Goal: Task Accomplishment & Management: Manage account settings

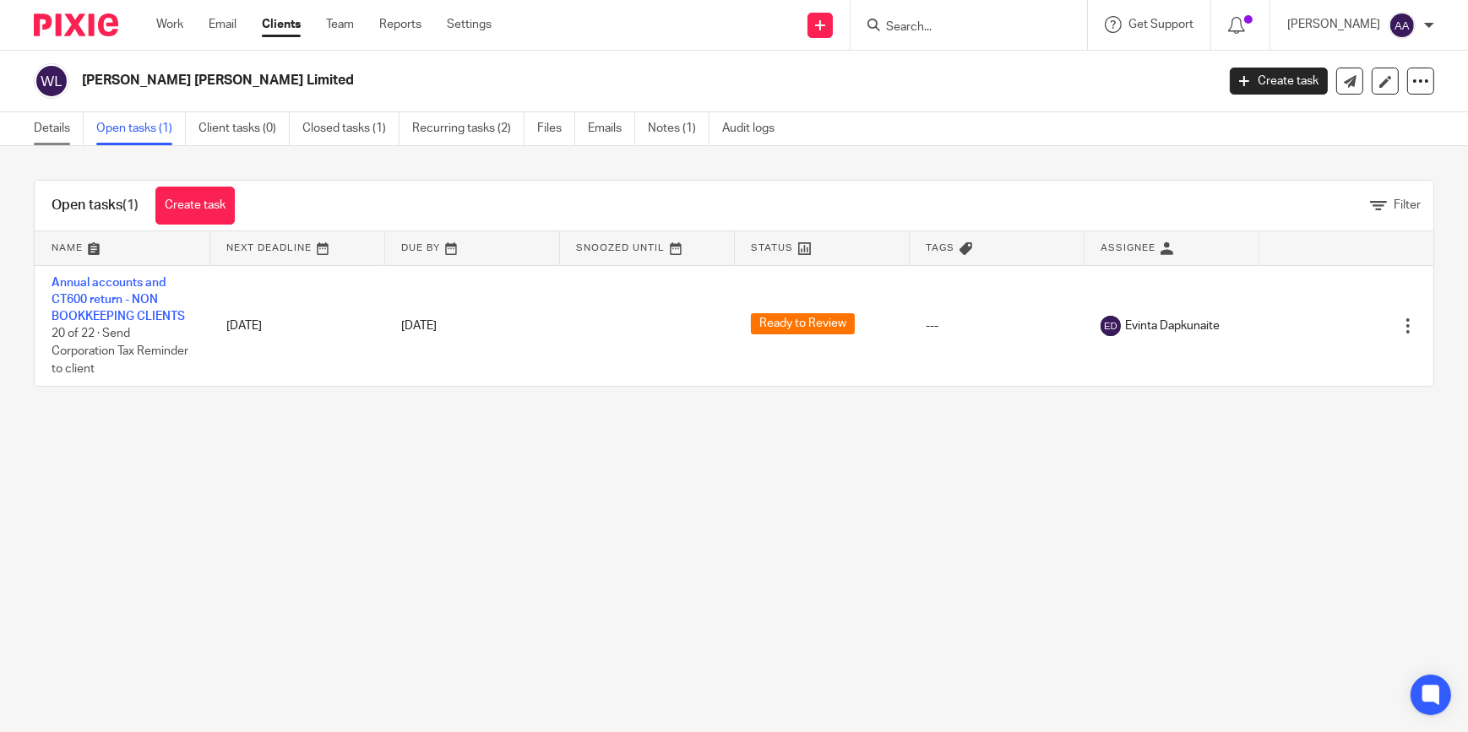
click at [39, 118] on link "Details" at bounding box center [59, 128] width 50 height 33
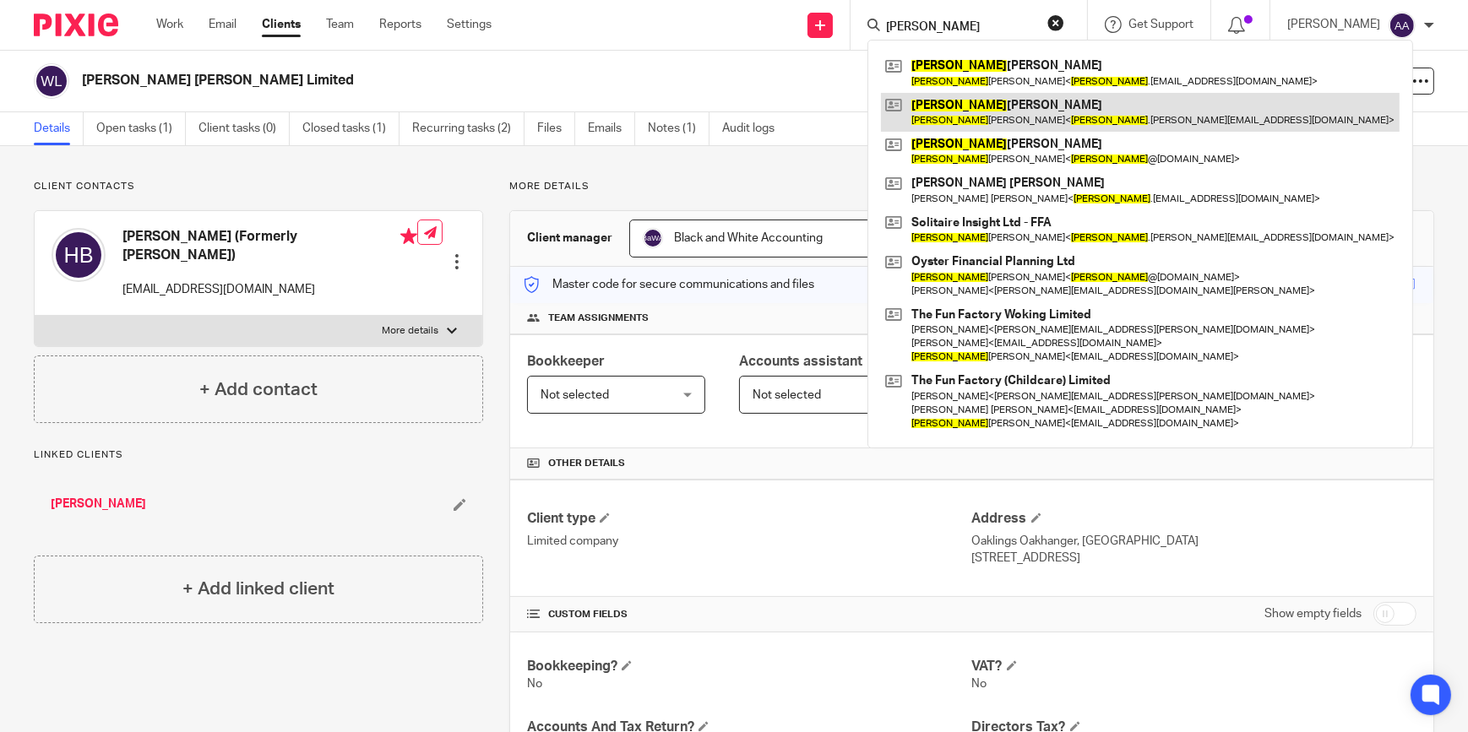
type input "donna"
click at [1010, 115] on link at bounding box center [1140, 112] width 519 height 39
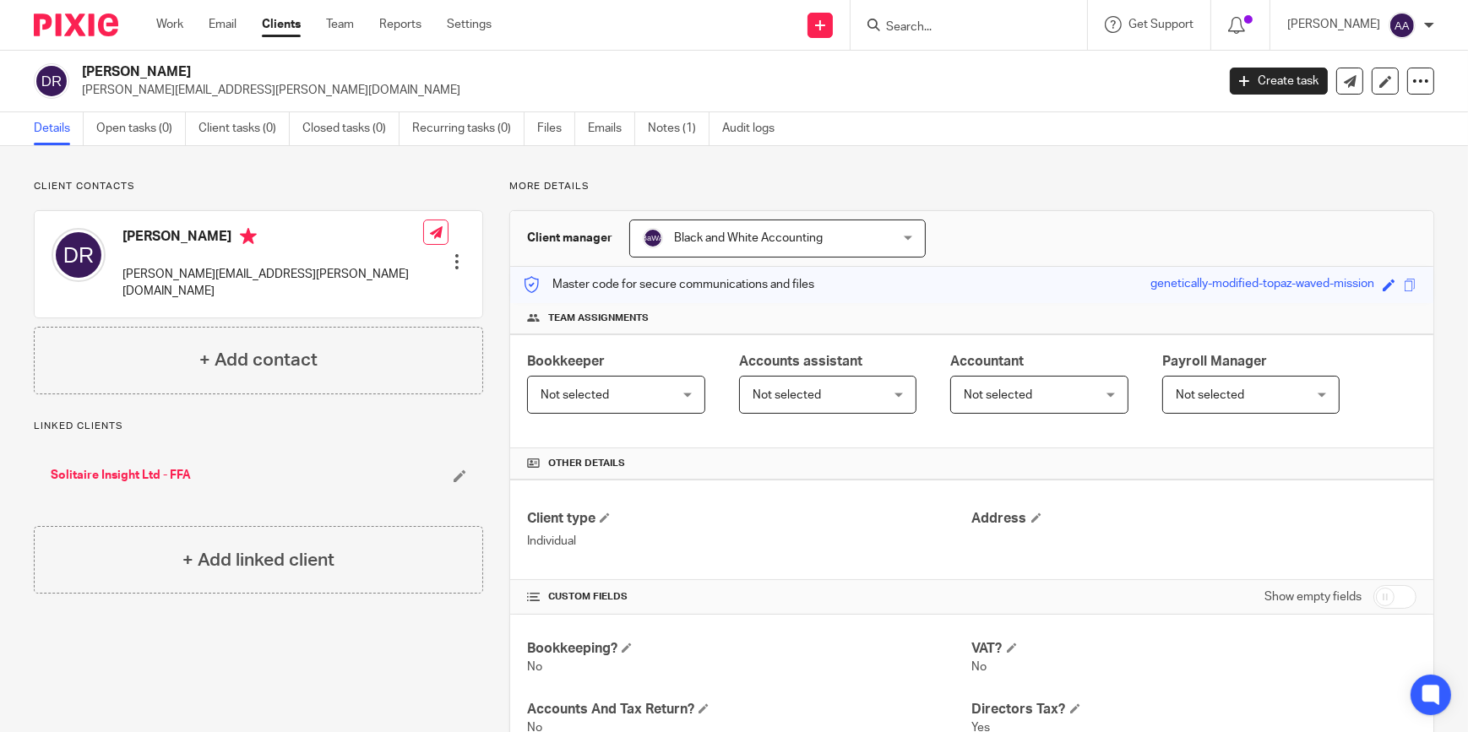
click at [454, 253] on div at bounding box center [457, 261] width 17 height 17
click at [369, 270] on link "Edit contact" at bounding box center [376, 274] width 161 height 24
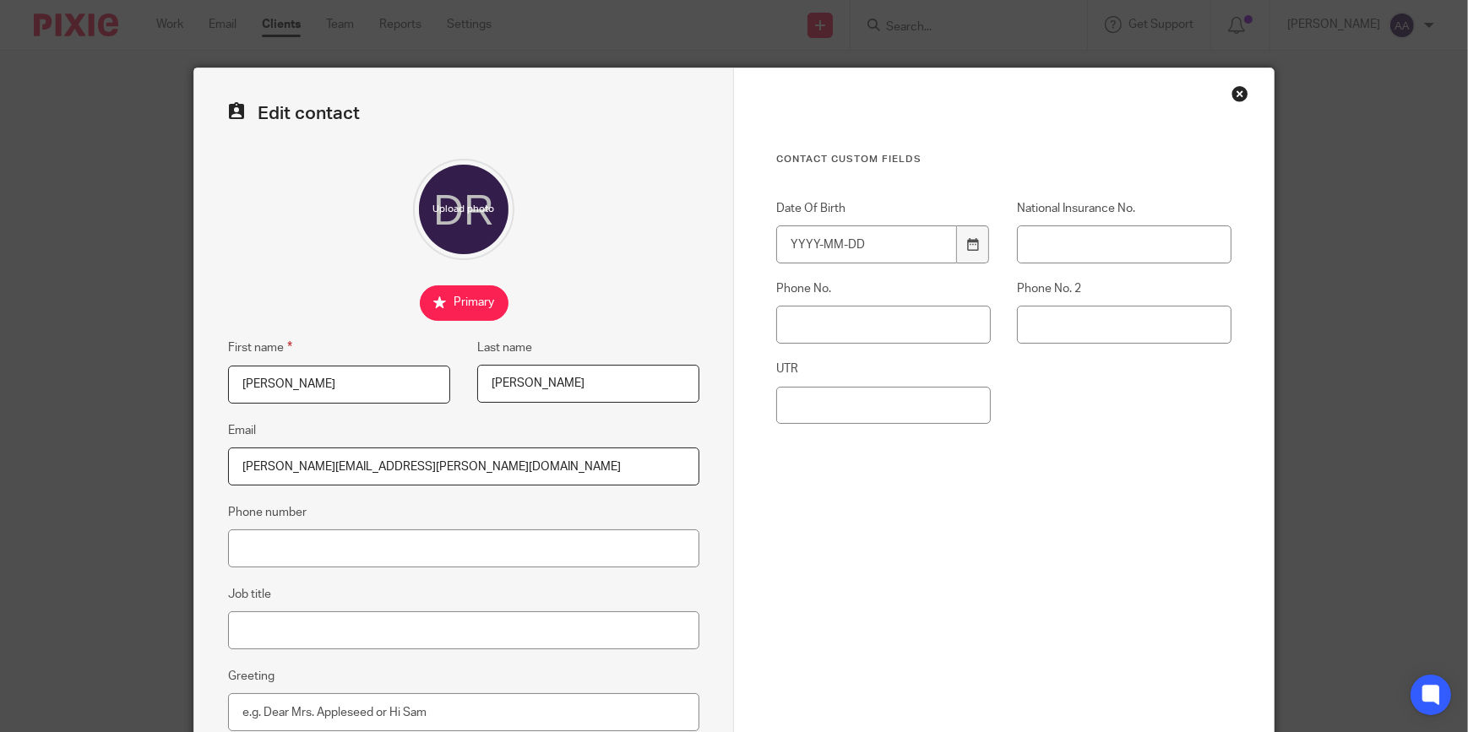
click at [383, 465] on input "donna.rowell@icloud.com" at bounding box center [463, 467] width 471 height 38
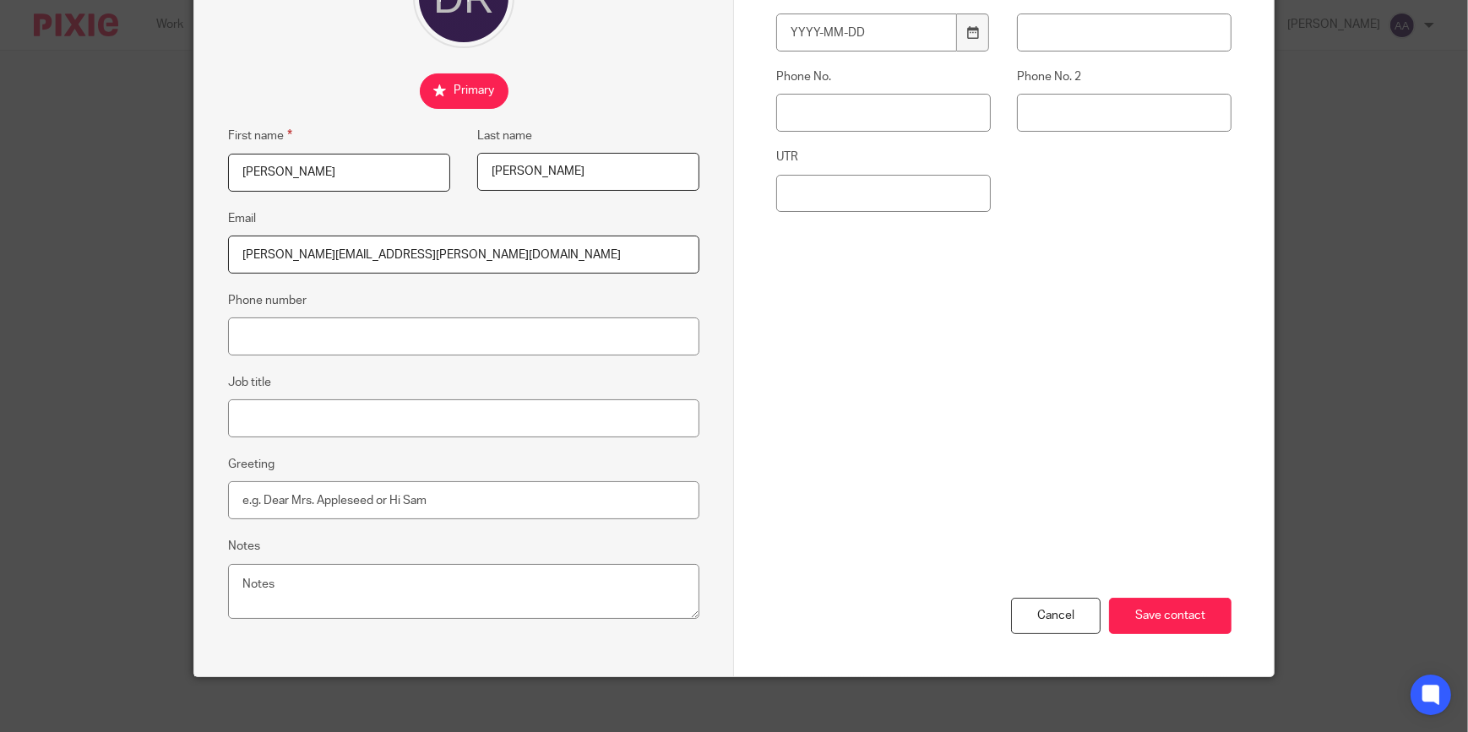
scroll to position [226, 0]
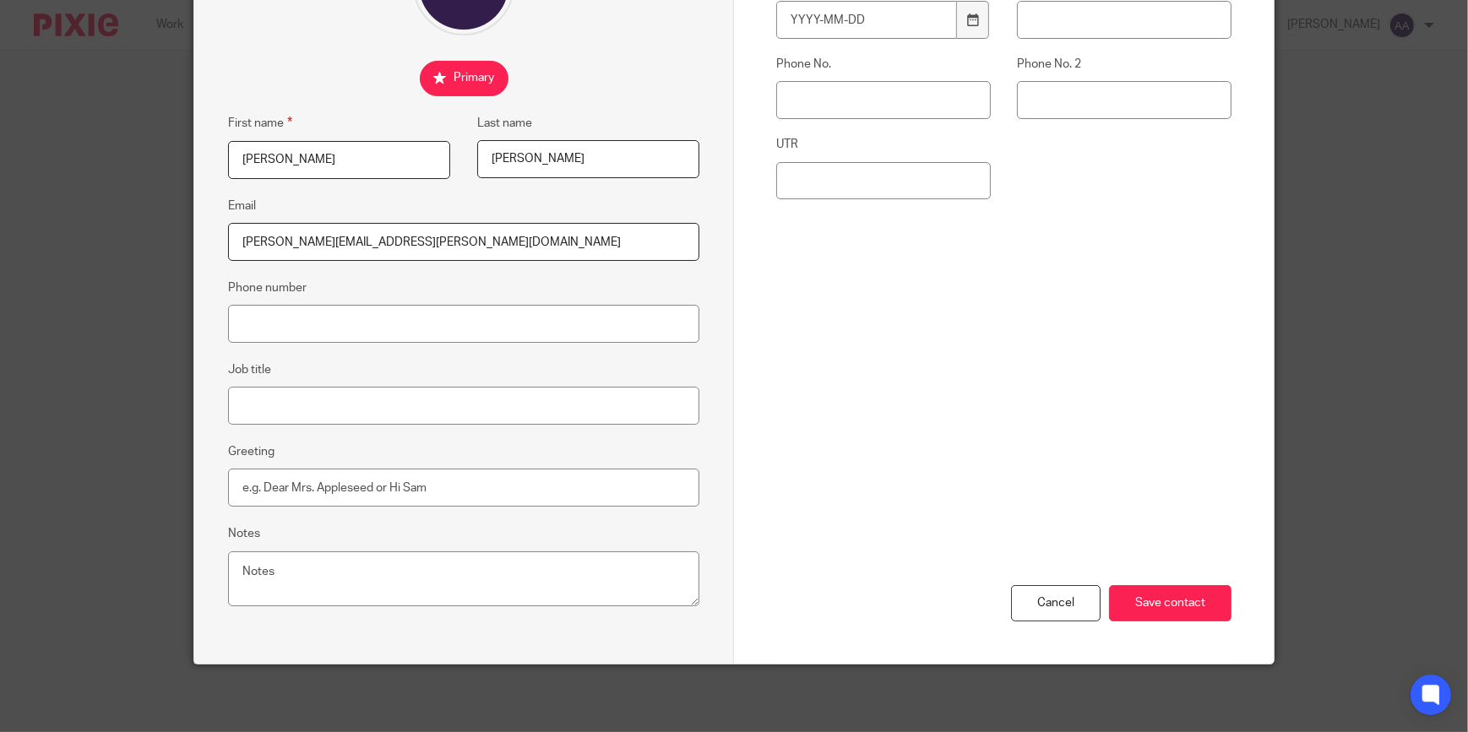
type input "[PERSON_NAME][EMAIL_ADDRESS][PERSON_NAME][DOMAIN_NAME]"
click at [883, 410] on div "Cancel Save contact" at bounding box center [1003, 532] width 455 height 263
click at [1163, 602] on input "Save contact" at bounding box center [1170, 603] width 122 height 36
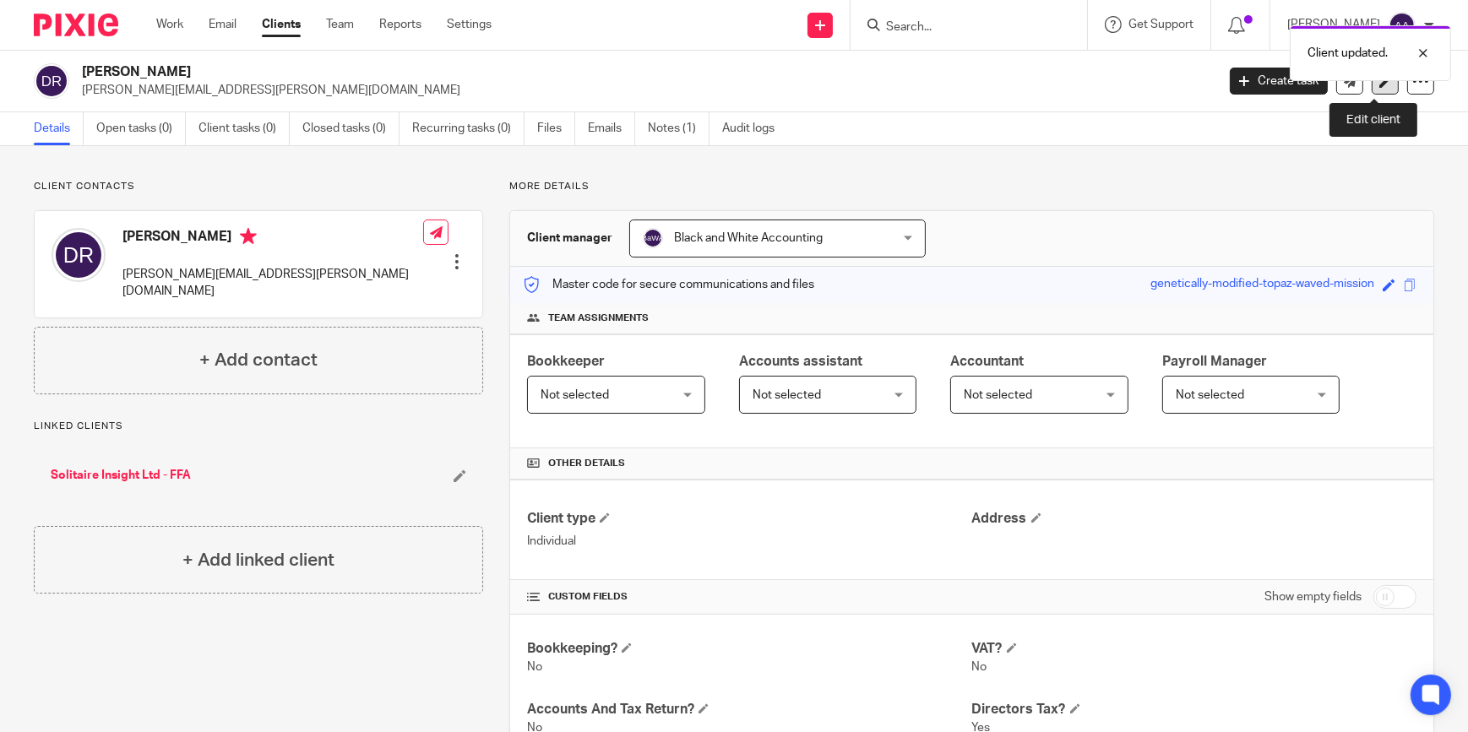
click at [1383, 87] on link at bounding box center [1385, 81] width 27 height 27
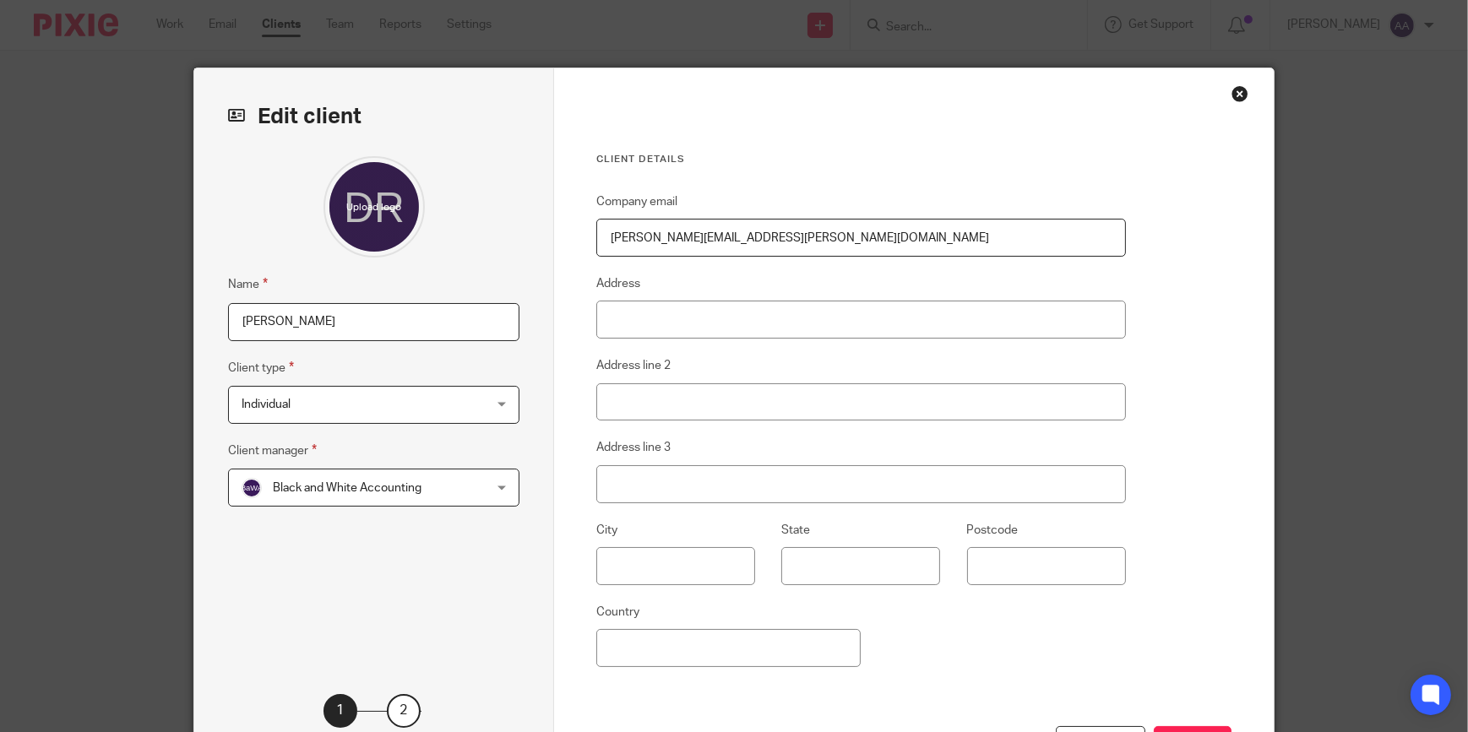
click at [796, 235] on input "[PERSON_NAME][EMAIL_ADDRESS][PERSON_NAME][DOMAIN_NAME]" at bounding box center [861, 238] width 530 height 38
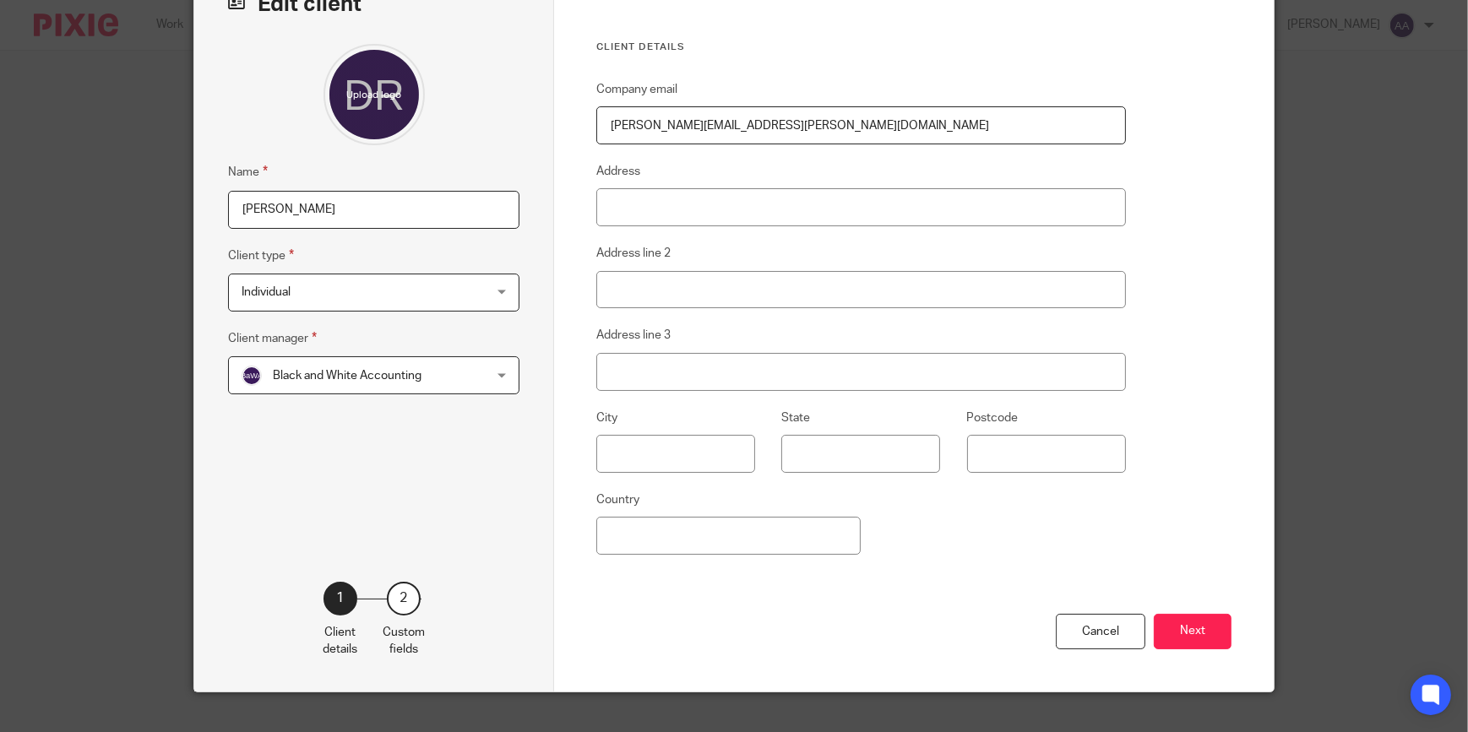
scroll to position [144, 0]
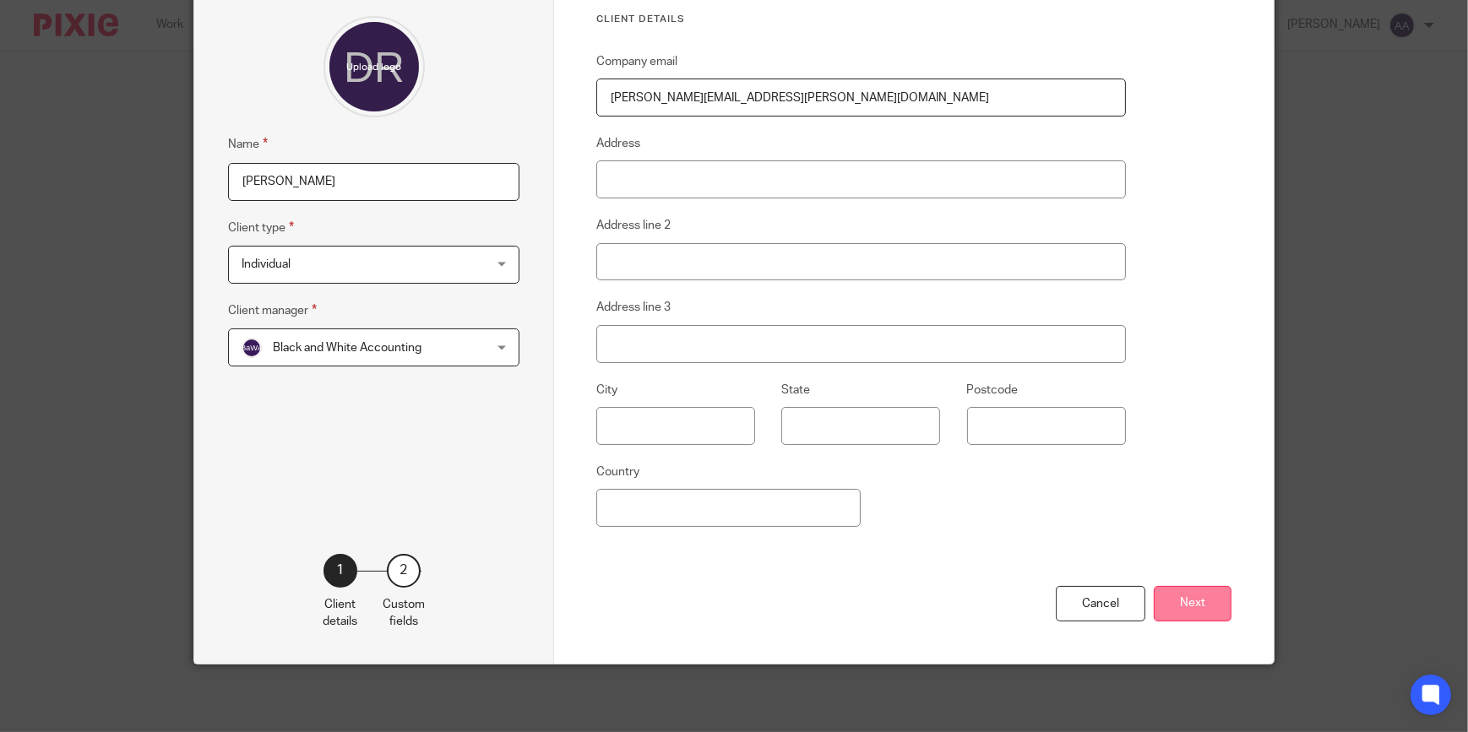
type input "[PERSON_NAME][EMAIL_ADDRESS][PERSON_NAME][DOMAIN_NAME]"
click at [1183, 620] on button "Next" at bounding box center [1193, 604] width 78 height 36
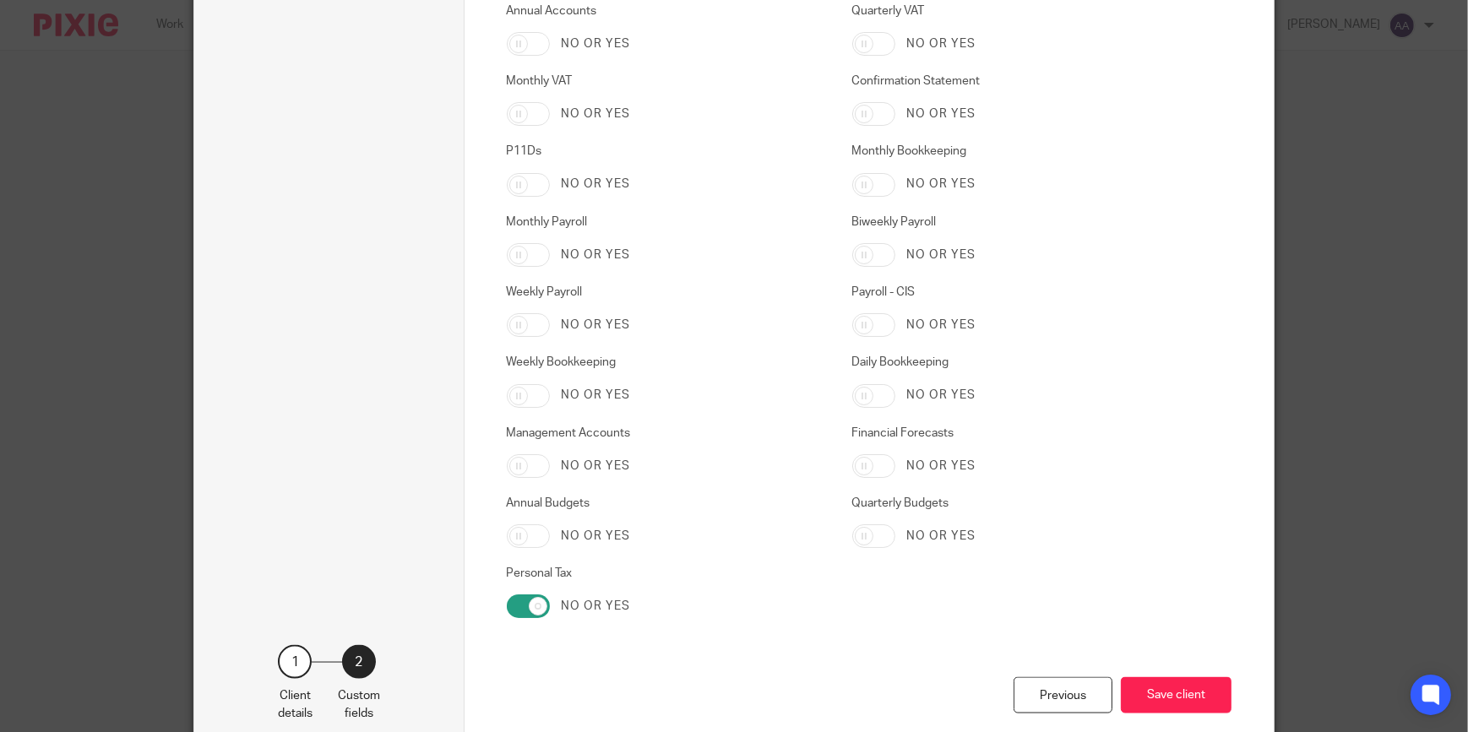
scroll to position [3167, 0]
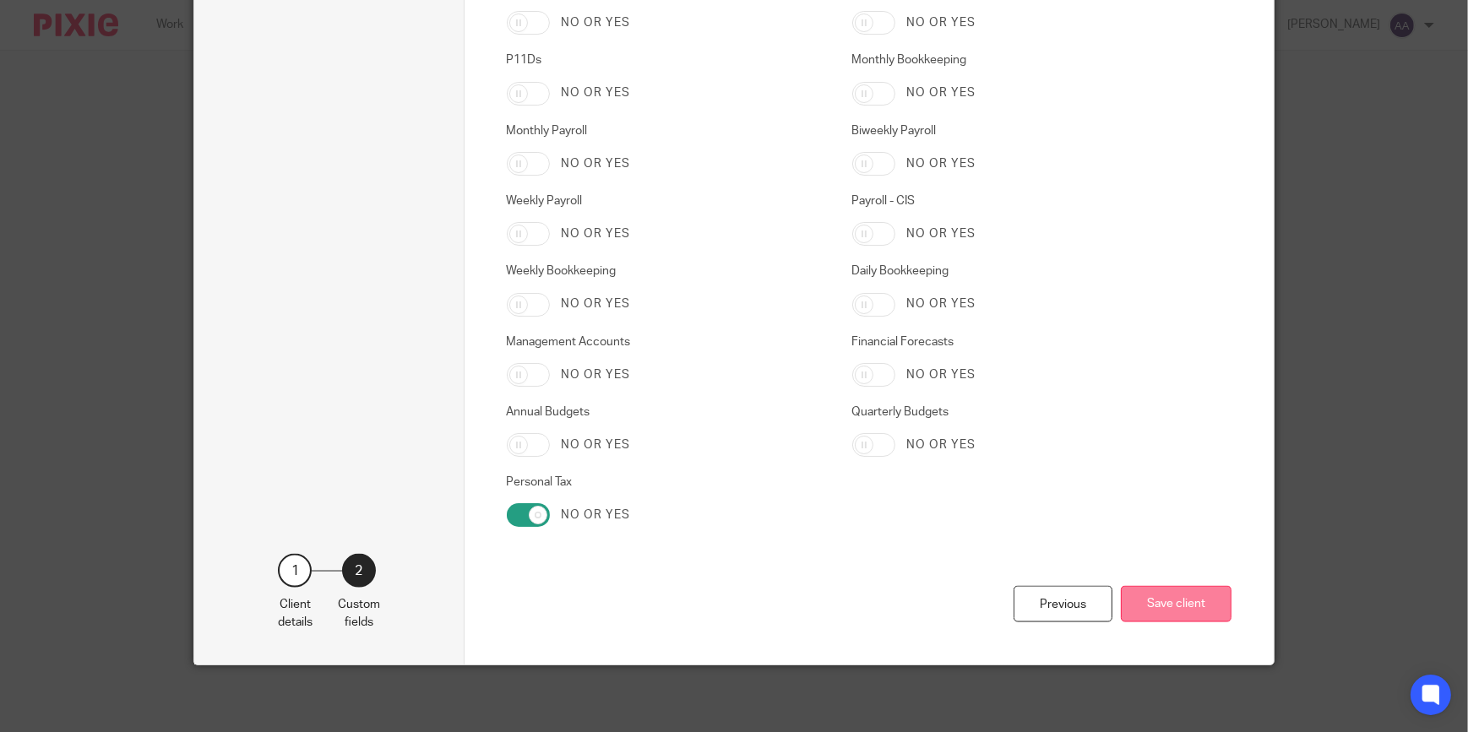
click at [1170, 606] on button "Save client" at bounding box center [1176, 604] width 111 height 36
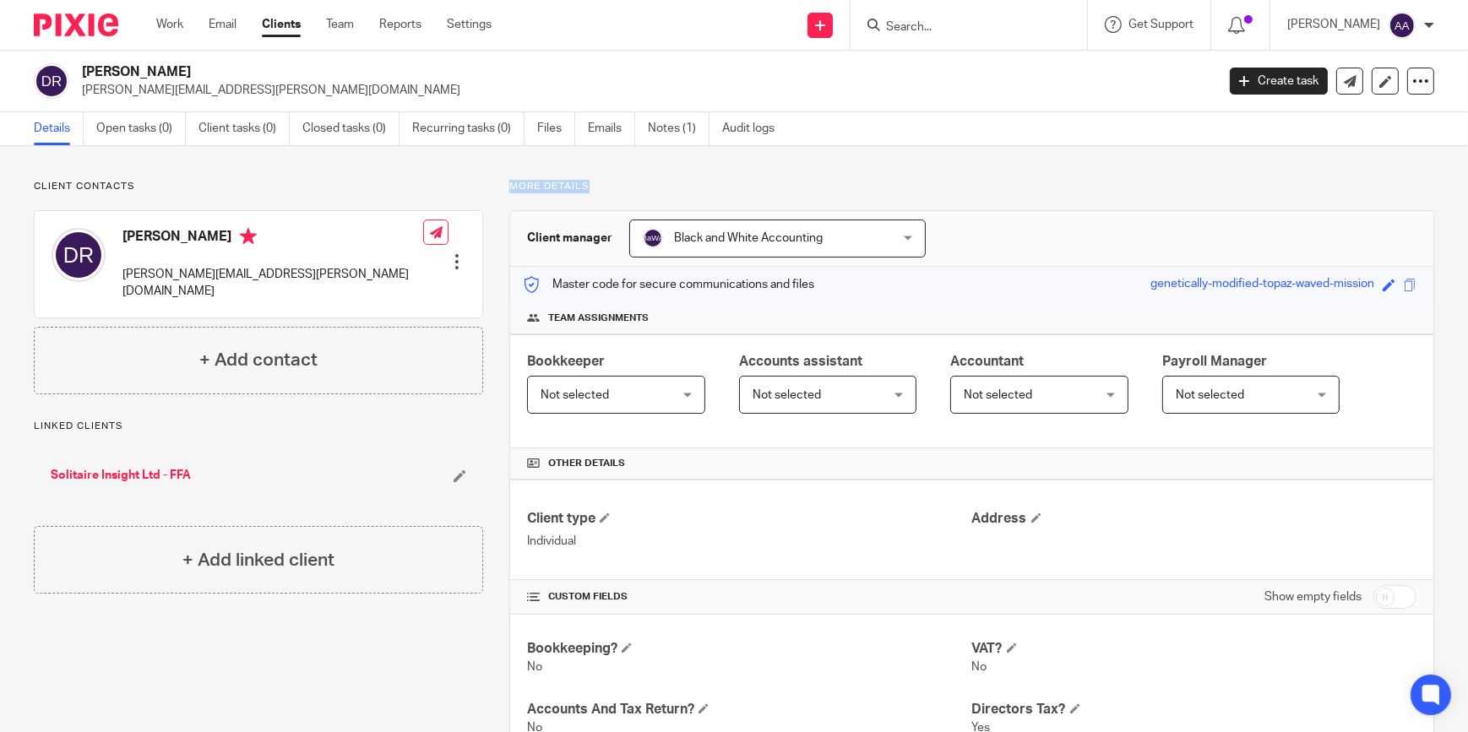
drag, startPoint x: 507, startPoint y: 183, endPoint x: 600, endPoint y: 183, distance: 92.9
click at [600, 183] on p "More details" at bounding box center [971, 187] width 925 height 14
drag, startPoint x: 600, startPoint y: 183, endPoint x: 561, endPoint y: 188, distance: 39.1
click at [561, 188] on p "More details" at bounding box center [971, 187] width 925 height 14
drag, startPoint x: 579, startPoint y: 185, endPoint x: 493, endPoint y: 188, distance: 86.2
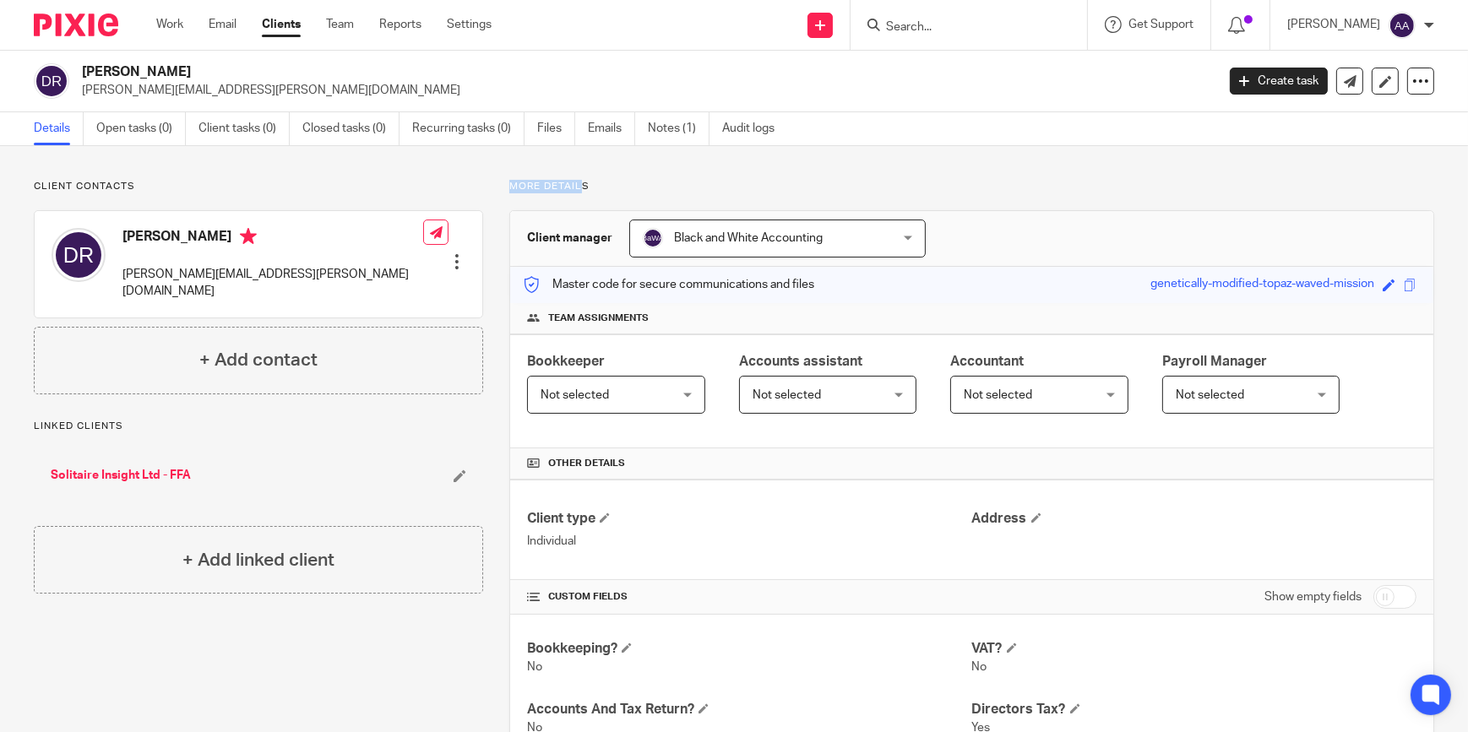
click at [493, 188] on div "More details Client manager Black and White Accounting Black and White Accounti…" at bounding box center [958, 713] width 951 height 1066
drag, startPoint x: 493, startPoint y: 188, endPoint x: 508, endPoint y: 195, distance: 15.9
click at [507, 195] on div "More details Client manager Black and White Accounting Black and White Accounti…" at bounding box center [958, 713] width 951 height 1066
drag, startPoint x: 514, startPoint y: 185, endPoint x: 576, endPoint y: 181, distance: 61.8
click at [576, 181] on p "More details" at bounding box center [971, 187] width 925 height 14
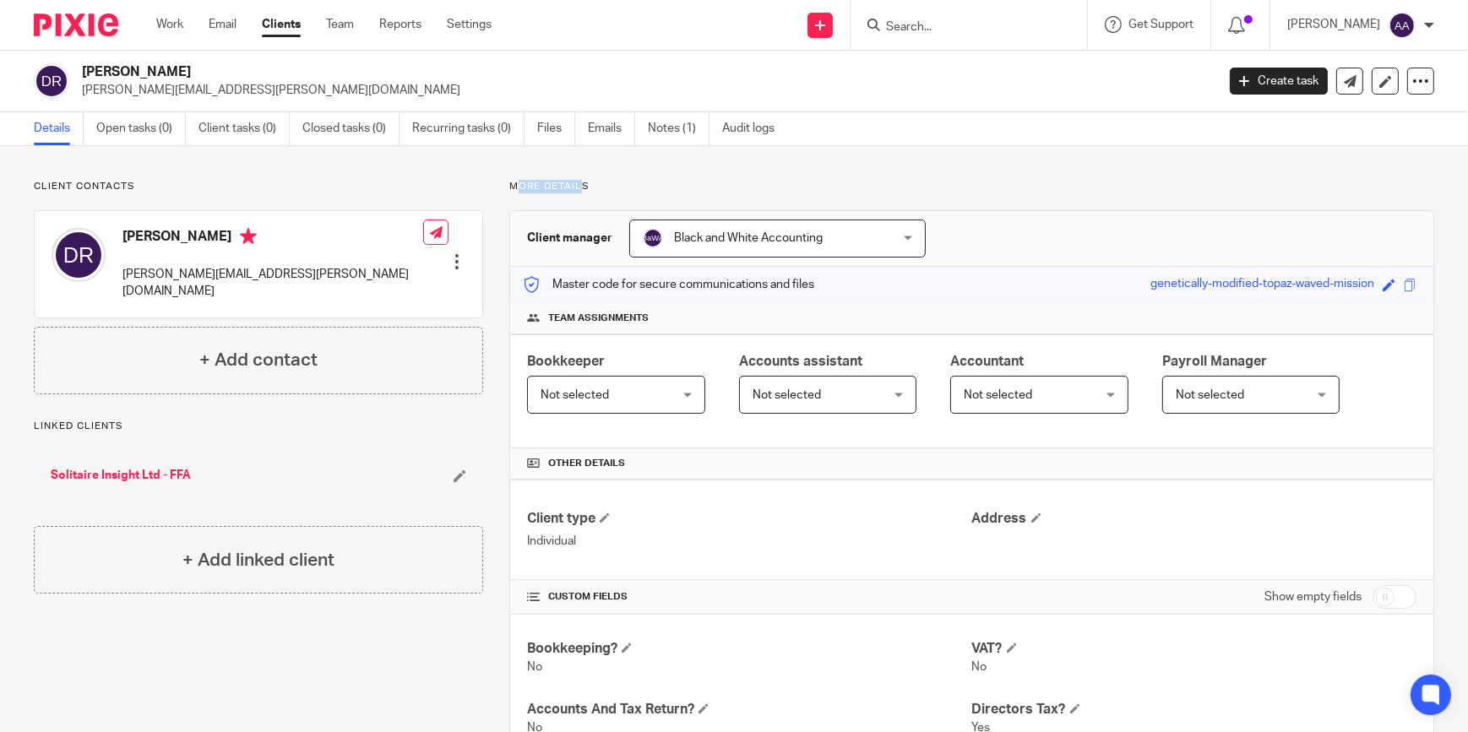
drag, startPoint x: 576, startPoint y: 181, endPoint x: 535, endPoint y: 193, distance: 43.0
click at [535, 193] on p "More details" at bounding box center [971, 187] width 925 height 14
drag, startPoint x: 517, startPoint y: 183, endPoint x: 579, endPoint y: 183, distance: 61.7
click at [579, 184] on p "More details" at bounding box center [971, 187] width 925 height 14
drag, startPoint x: 579, startPoint y: 183, endPoint x: 534, endPoint y: 185, distance: 44.8
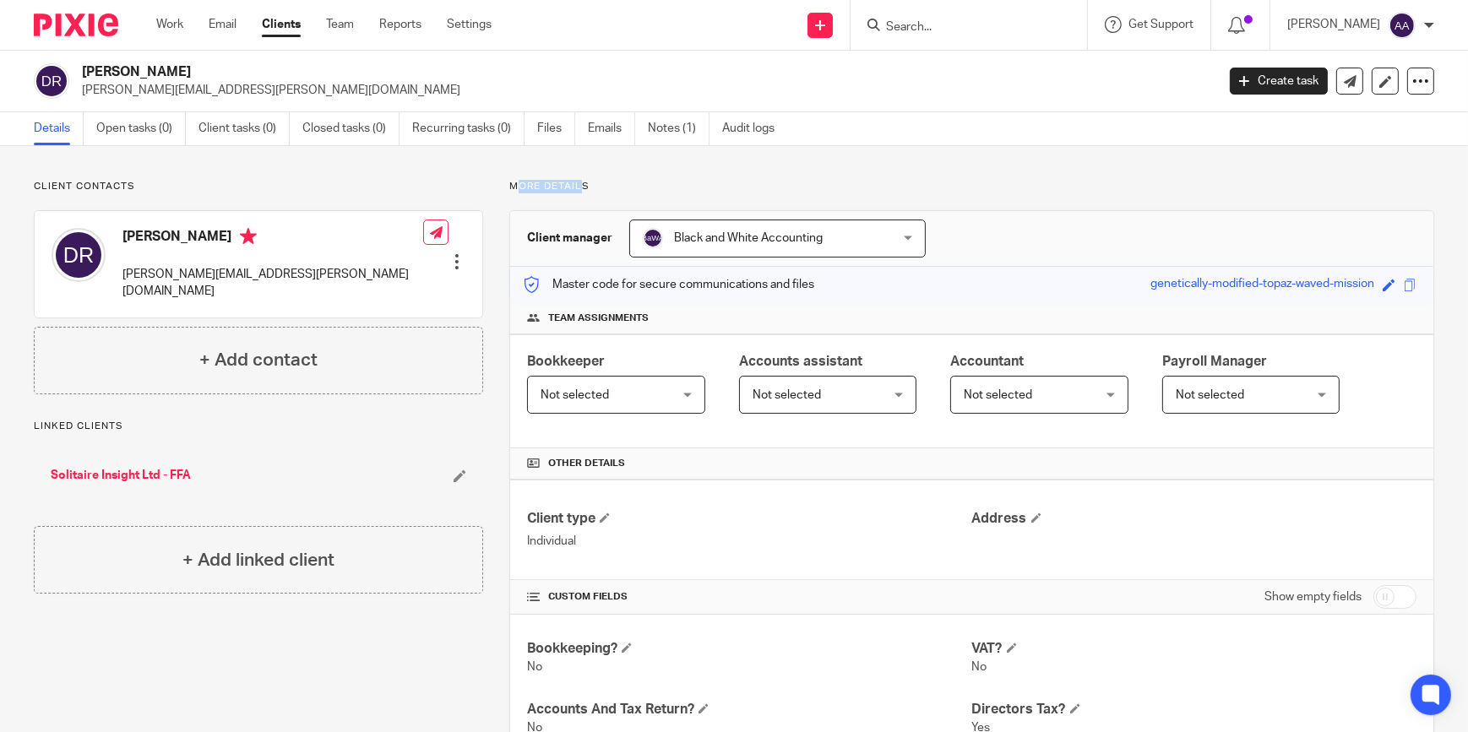
click at [535, 185] on p "More details" at bounding box center [971, 187] width 925 height 14
drag, startPoint x: 518, startPoint y: 182, endPoint x: 575, endPoint y: 182, distance: 57.4
click at [575, 182] on p "More details" at bounding box center [971, 187] width 925 height 14
drag, startPoint x: 575, startPoint y: 182, endPoint x: 529, endPoint y: 193, distance: 47.9
click at [530, 193] on div "More details Client manager Black and White Accounting Black and White Accounti…" at bounding box center [958, 713] width 951 height 1066
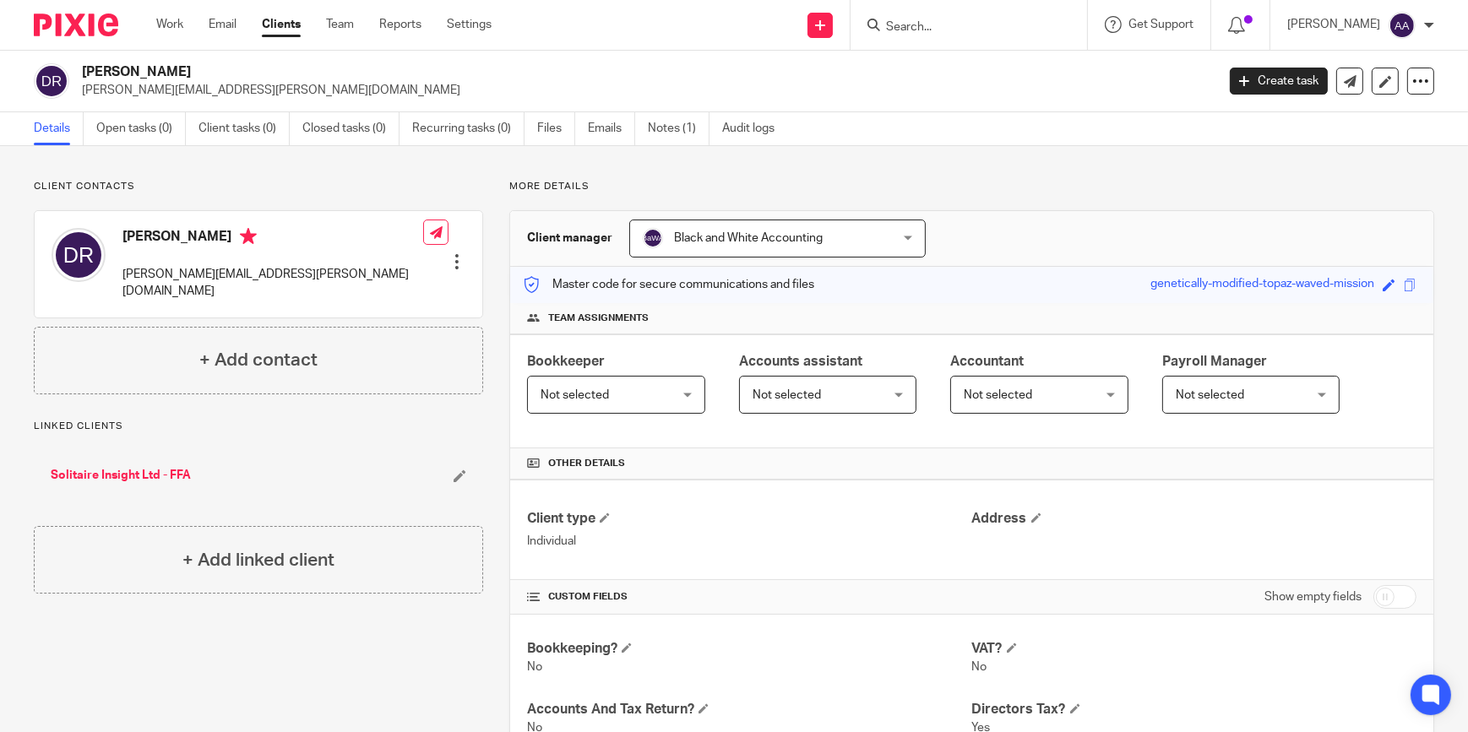
click at [1058, 173] on div "Client contacts [PERSON_NAME] [PERSON_NAME][EMAIL_ADDRESS][PERSON_NAME][DOMAIN_…" at bounding box center [734, 713] width 1468 height 1134
click at [1317, 188] on p "More details" at bounding box center [971, 187] width 925 height 14
drag, startPoint x: 470, startPoint y: 176, endPoint x: 590, endPoint y: 182, distance: 120.9
drag, startPoint x: 590, startPoint y: 182, endPoint x: 481, endPoint y: 178, distance: 109.0
drag, startPoint x: 481, startPoint y: 178, endPoint x: 465, endPoint y: 188, distance: 19.0
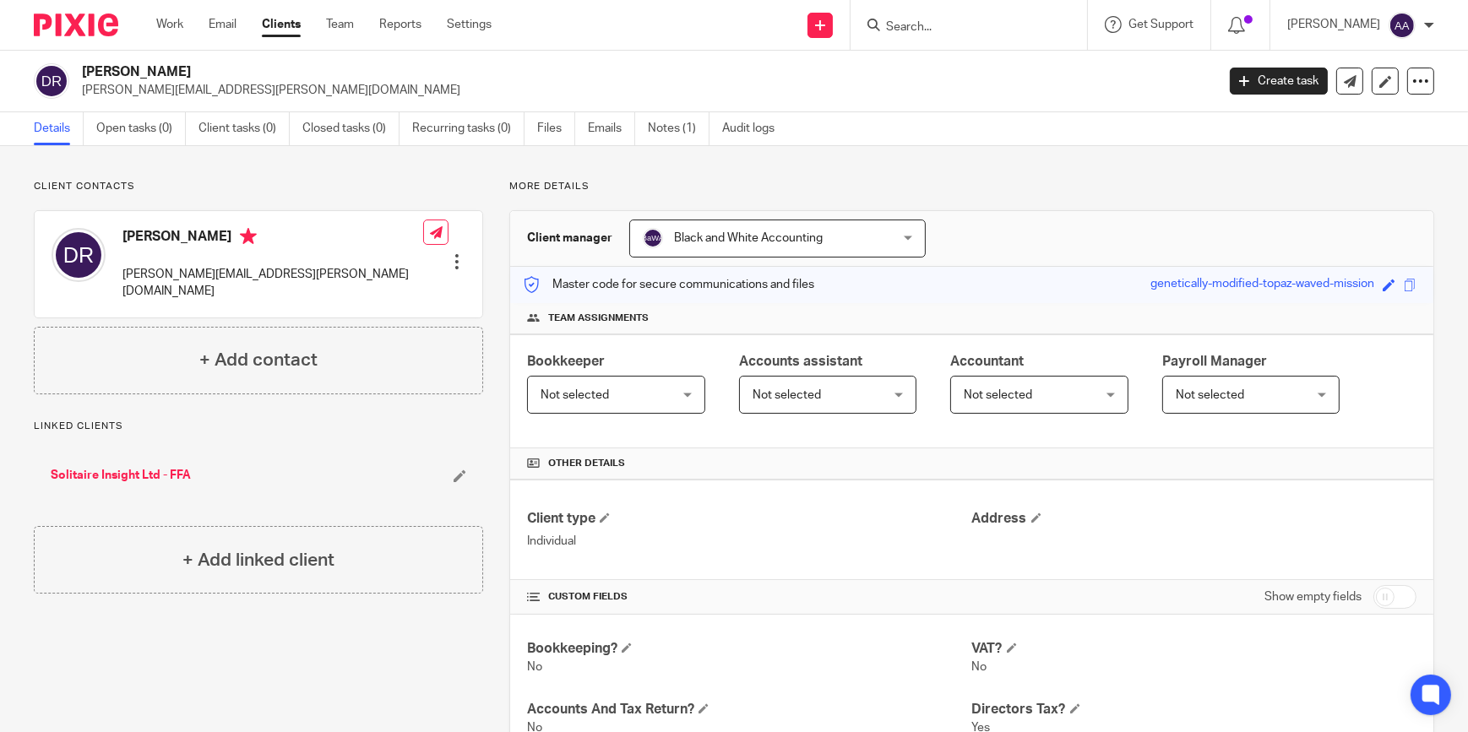
drag, startPoint x: 465, startPoint y: 188, endPoint x: 498, endPoint y: 171, distance: 37.4
drag, startPoint x: 498, startPoint y: 171, endPoint x: 928, endPoint y: 196, distance: 430.7
click at [928, 196] on div "More details Client manager Black and White Accounting Black and White Accounti…" at bounding box center [958, 713] width 951 height 1066
click at [751, 198] on div "More details Client manager Black and White Accounting Black and White Accounti…" at bounding box center [958, 713] width 951 height 1066
